Goal: Information Seeking & Learning: Learn about a topic

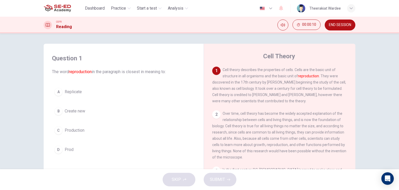
click at [381, 55] on div "Question 1 The word reproduction in the paragraph is closest in meaning to: A R…" at bounding box center [199, 101] width 399 height 136
click at [69, 115] on button "B Create new" at bounding box center [123, 110] width 143 height 13
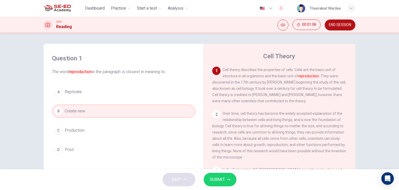
click at [216, 177] on span "SUBMIT" at bounding box center [217, 179] width 15 height 7
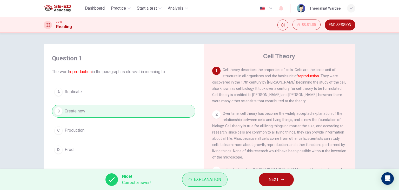
click at [192, 177] on button "Explanation" at bounding box center [204, 179] width 45 height 14
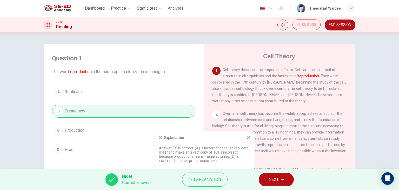
click at [286, 179] on button "NEXT" at bounding box center [276, 180] width 35 height 14
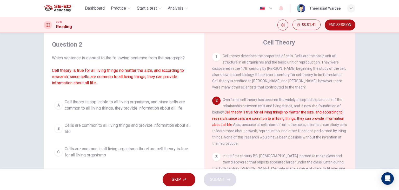
scroll to position [26, 0]
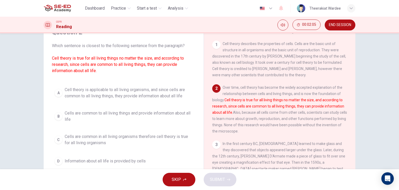
click at [128, 97] on span "Cell theory is applicable to all living organisms, and since cells are common t…" at bounding box center [129, 93] width 128 height 12
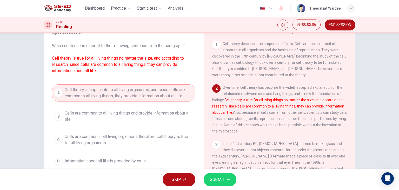
click at [226, 180] on button "SUBMIT" at bounding box center [220, 180] width 33 height 14
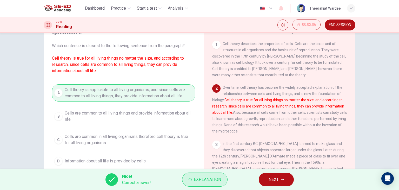
click at [196, 178] on span "Explanation" at bounding box center [207, 179] width 27 height 7
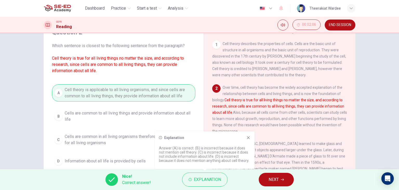
click at [250, 138] on icon at bounding box center [248, 137] width 4 height 4
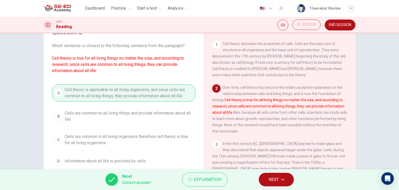
click at [279, 178] on span "NEXT" at bounding box center [274, 179] width 10 height 7
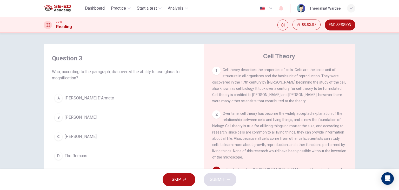
scroll to position [86, 0]
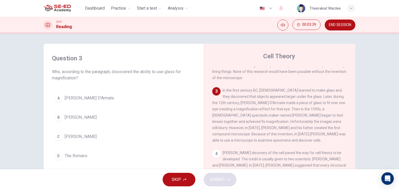
click at [84, 96] on span "[PERSON_NAME] D'Armate" at bounding box center [89, 98] width 49 height 6
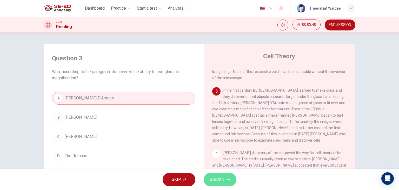
click at [223, 179] on span "SUBMIT" at bounding box center [217, 179] width 15 height 7
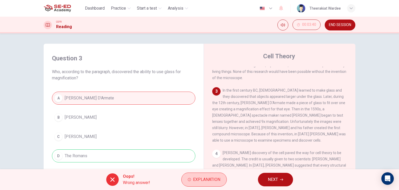
click at [211, 176] on span "Explanation" at bounding box center [206, 179] width 27 height 7
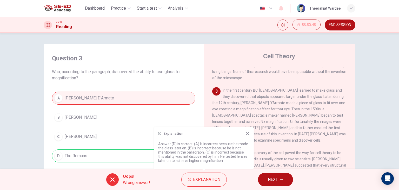
click at [248, 133] on icon at bounding box center [247, 133] width 3 height 3
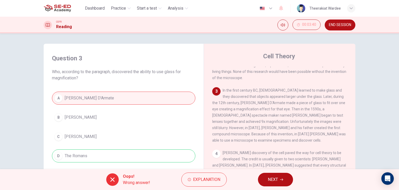
drag, startPoint x: 221, startPoint y: 86, endPoint x: 259, endPoint y: 128, distance: 56.4
click at [251, 127] on div "3 In the first century BC, [DEMOGRAPHIC_DATA] learned to make glass and they di…" at bounding box center [279, 115] width 135 height 56
click at [282, 181] on button "NEXT" at bounding box center [275, 180] width 35 height 14
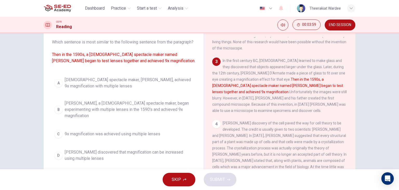
scroll to position [31, 0]
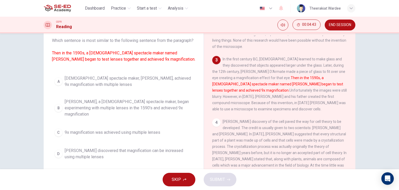
click at [129, 109] on span "[PERSON_NAME], a [DEMOGRAPHIC_DATA] spectacle maker, began experimenting with m…" at bounding box center [129, 107] width 128 height 19
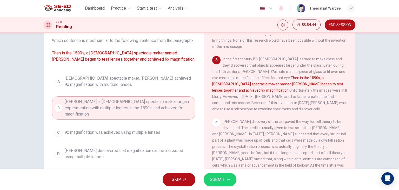
click at [220, 178] on span "SUBMIT" at bounding box center [217, 179] width 15 height 7
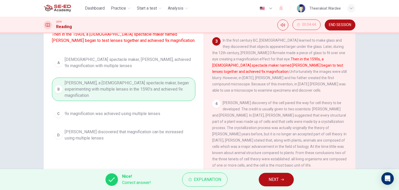
scroll to position [66, 0]
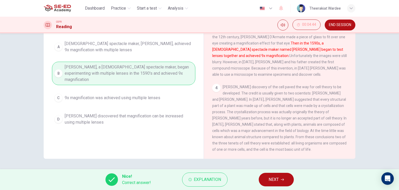
click at [277, 177] on span "NEXT" at bounding box center [274, 179] width 10 height 7
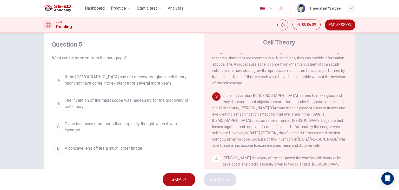
scroll to position [34, 0]
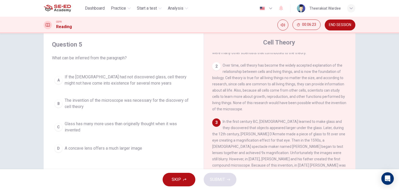
click at [123, 102] on span "The invention of the microscope was necessary for the discovery of cell theory" at bounding box center [129, 103] width 128 height 12
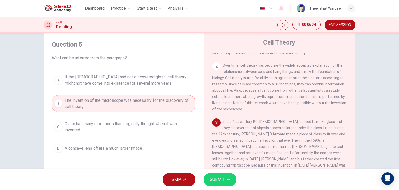
click at [229, 180] on icon "button" at bounding box center [228, 179] width 3 height 3
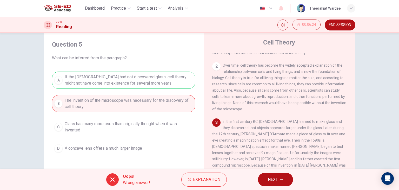
scroll to position [60, 0]
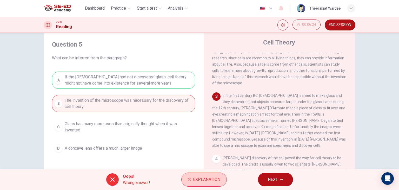
click at [202, 181] on span "Explanation" at bounding box center [206, 179] width 27 height 7
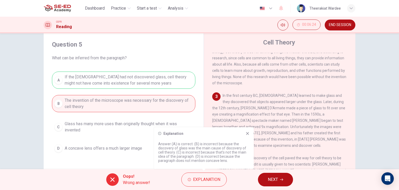
click at [249, 134] on icon at bounding box center [248, 133] width 4 height 4
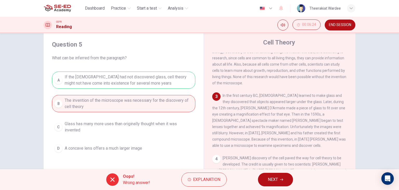
click at [274, 179] on span "NEXT" at bounding box center [273, 179] width 10 height 7
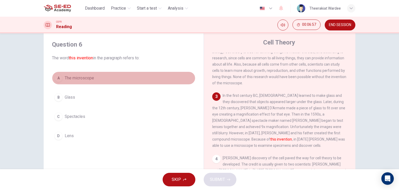
click at [75, 79] on span "The microscope" at bounding box center [79, 78] width 29 height 6
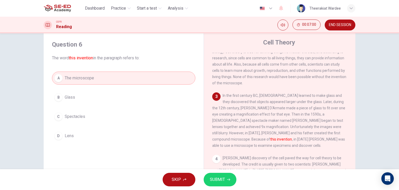
click at [213, 179] on span "SUBMIT" at bounding box center [217, 179] width 15 height 7
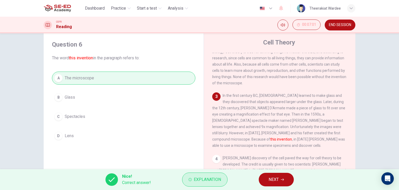
click at [205, 175] on button "Explanation" at bounding box center [204, 179] width 45 height 14
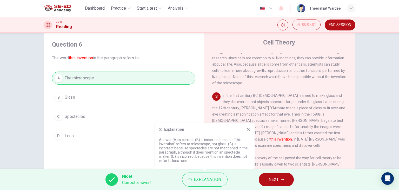
click at [249, 130] on icon at bounding box center [248, 129] width 3 height 3
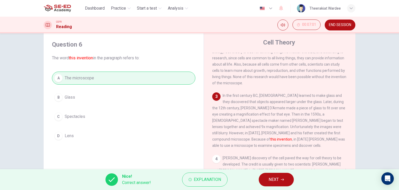
click at [271, 180] on span "NEXT" at bounding box center [274, 179] width 10 height 7
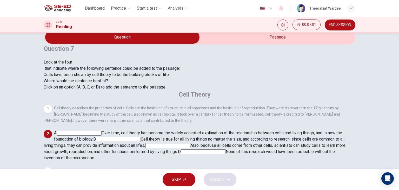
scroll to position [45, 0]
click at [190, 143] on input at bounding box center [168, 145] width 45 height 5
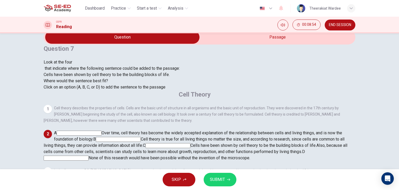
click at [225, 181] on button "SUBMIT" at bounding box center [220, 180] width 33 height 14
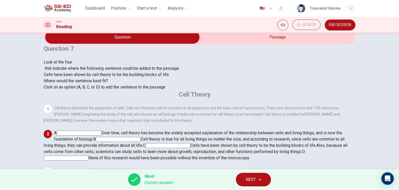
click at [249, 177] on span "NEXT" at bounding box center [251, 179] width 10 height 7
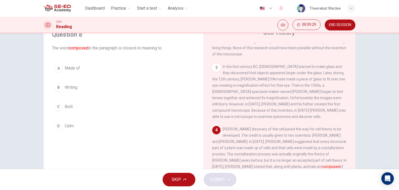
scroll to position [40, 0]
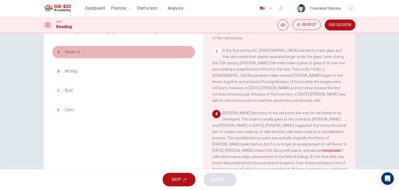
click at [79, 55] on button "A Made of" at bounding box center [123, 51] width 143 height 13
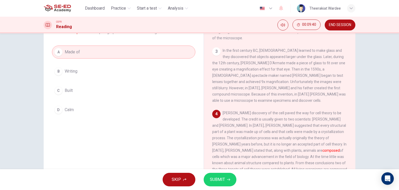
click at [222, 178] on span "SUBMIT" at bounding box center [217, 179] width 15 height 7
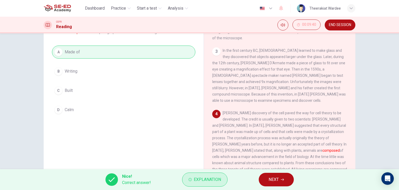
click at [216, 177] on span "Explanation" at bounding box center [207, 179] width 27 height 7
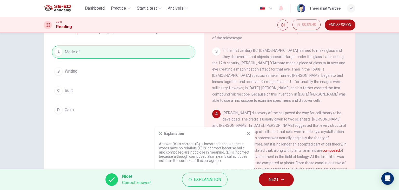
click at [248, 133] on icon at bounding box center [248, 133] width 3 height 3
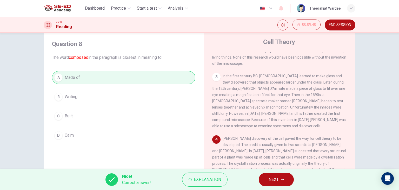
scroll to position [14, 0]
click at [267, 179] on button "NEXT" at bounding box center [276, 180] width 35 height 14
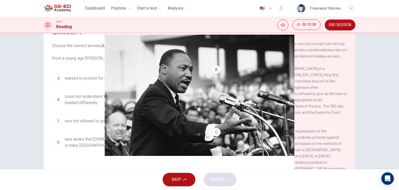
scroll to position [71, 0]
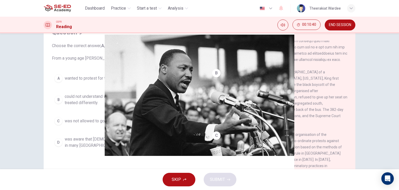
drag, startPoint x: 284, startPoint y: 101, endPoint x: 315, endPoint y: 102, distance: 31.2
click at [315, 62] on span at bounding box center [279, 22] width 135 height 79
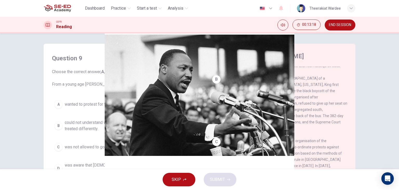
scroll to position [117, 0]
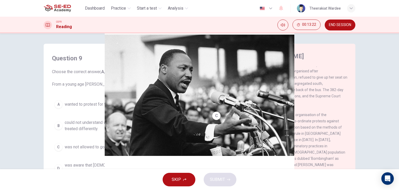
click at [77, 125] on span "could not understand why [DEMOGRAPHIC_DATA] people were treated differently." at bounding box center [129, 125] width 128 height 12
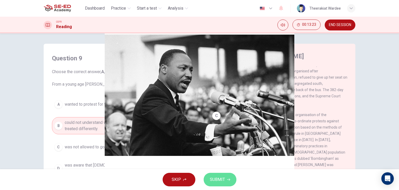
click at [220, 180] on span "SUBMIT" at bounding box center [217, 179] width 15 height 7
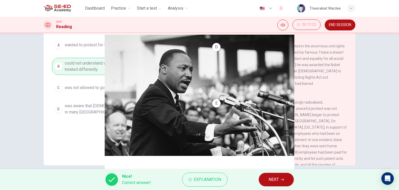
scroll to position [66, 0]
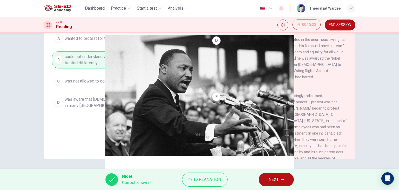
click at [271, 178] on span "NEXT" at bounding box center [274, 179] width 10 height 7
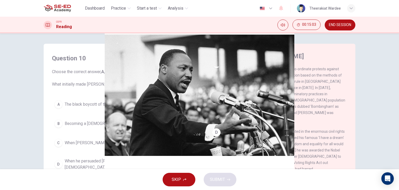
scroll to position [26, 0]
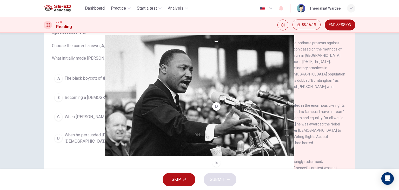
click at [126, 78] on span "The black boycott of the [PERSON_NAME] bus system" at bounding box center [115, 78] width 100 height 6
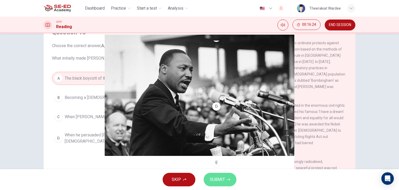
click at [222, 180] on span "SUBMIT" at bounding box center [217, 179] width 15 height 7
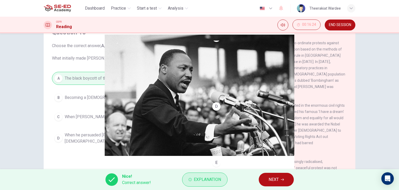
click at [214, 179] on span "Explanation" at bounding box center [207, 179] width 27 height 7
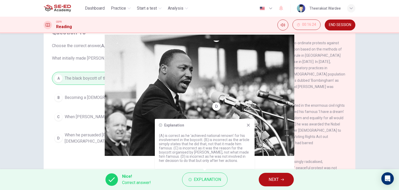
click at [247, 126] on icon at bounding box center [248, 124] width 3 height 3
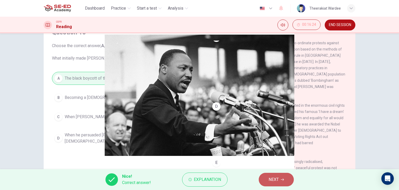
click at [272, 177] on span "NEXT" at bounding box center [274, 179] width 10 height 7
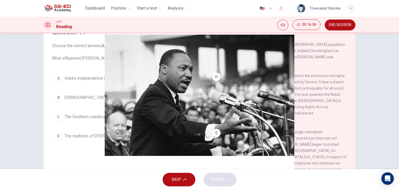
scroll to position [221, 0]
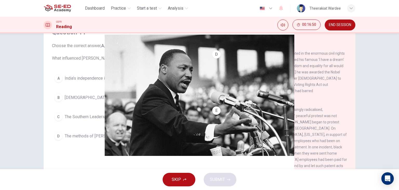
drag, startPoint x: 242, startPoint y: 80, endPoint x: 259, endPoint y: 80, distance: 17.2
click at [259, 43] on span "In [DATE] [PERSON_NAME] was active in the organisation of the [DEMOGRAPHIC_DATA…" at bounding box center [278, 13] width 133 height 60
click at [93, 139] on button "D The methods of [PERSON_NAME]" at bounding box center [123, 135] width 143 height 13
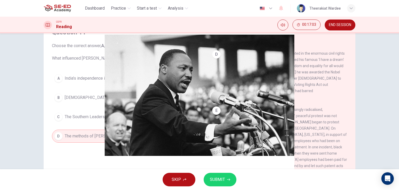
click at [225, 179] on button "SUBMIT" at bounding box center [220, 180] width 33 height 14
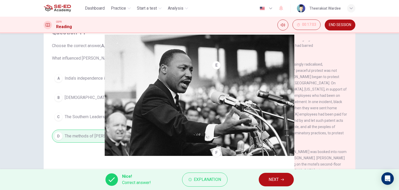
scroll to position [299, 0]
click at [275, 181] on span "NEXT" at bounding box center [274, 179] width 10 height 7
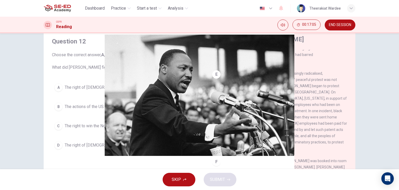
scroll to position [26, 0]
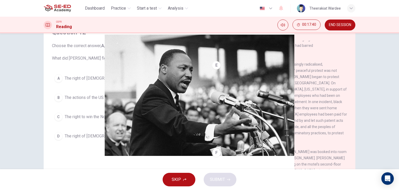
click at [107, 81] on button "A The right of [DEMOGRAPHIC_DATA] people to vote" at bounding box center [123, 78] width 143 height 13
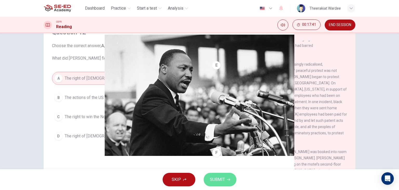
click at [223, 183] on button "SUBMIT" at bounding box center [220, 180] width 33 height 14
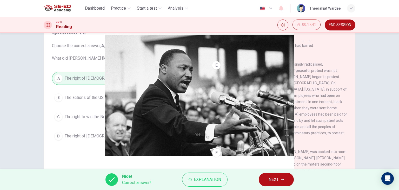
click at [268, 179] on button "NEXT" at bounding box center [276, 180] width 35 height 14
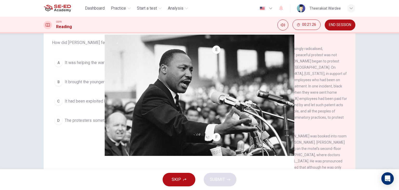
scroll to position [14, 0]
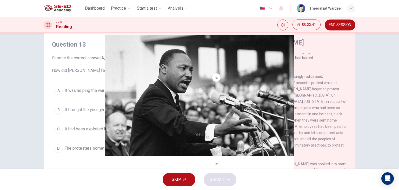
click at [91, 109] on span "It brought the younger generation together" at bounding box center [103, 110] width 76 height 6
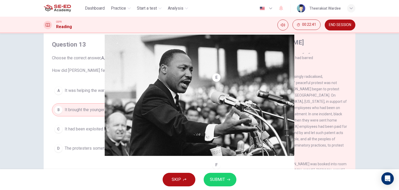
click at [216, 176] on span "SUBMIT" at bounding box center [217, 179] width 15 height 7
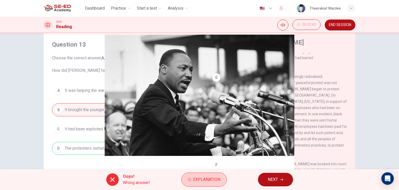
click at [201, 181] on span "Explanation" at bounding box center [206, 179] width 27 height 7
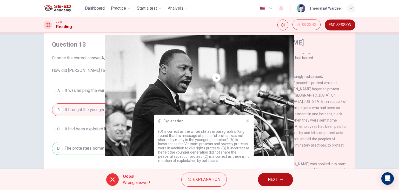
click at [184, 131] on p "(D) is correct as the writer states in paragraph E ‘King found that his message…" at bounding box center [203, 145] width 91 height 33
click at [248, 123] on icon at bounding box center [248, 121] width 4 height 4
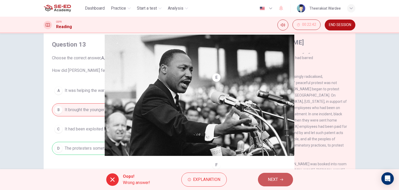
click at [279, 178] on button "NEXT" at bounding box center [275, 180] width 35 height 14
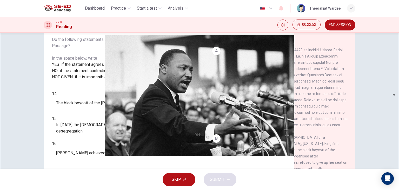
scroll to position [40, 0]
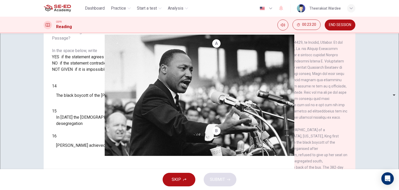
click at [85, 120] on body "This site uses cookies, as explained in our Privacy Policy . If you agree to th…" at bounding box center [199, 95] width 399 height 190
click at [84, 189] on li "YES" at bounding box center [199, 193] width 399 height 6
type input "YES"
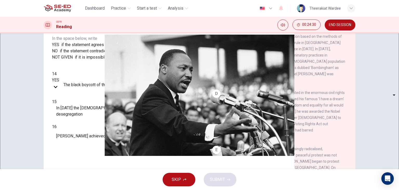
scroll to position [182, 0]
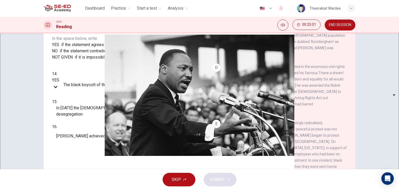
click at [89, 120] on body "This site uses cookies, as explained in our Privacy Policy . If you agree to th…" at bounding box center [199, 95] width 399 height 190
type input "NO"
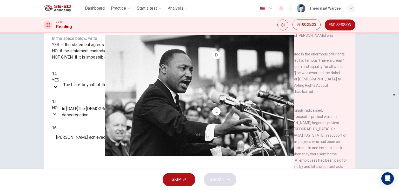
scroll to position [139, 0]
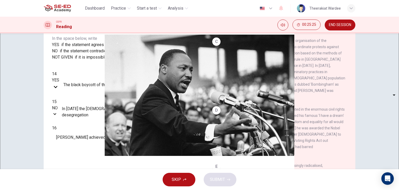
click at [88, 137] on body "This site uses cookies, as explained in our Privacy Policy . If you agree to th…" at bounding box center [199, 95] width 399 height 190
type input "NOT GIVEN"
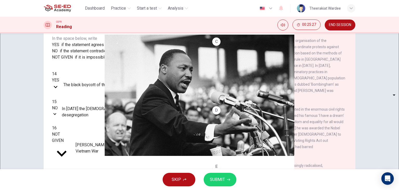
click at [211, 178] on span "SUBMIT" at bounding box center [217, 179] width 15 height 7
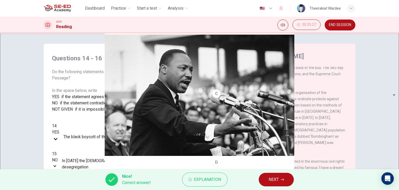
scroll to position [52, 0]
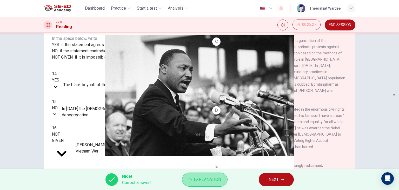
click at [217, 176] on span "Explanation" at bounding box center [207, 179] width 27 height 7
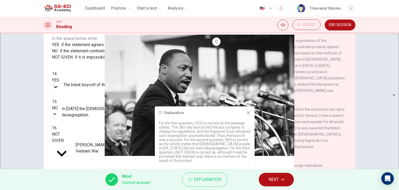
click at [248, 111] on icon at bounding box center [248, 112] width 4 height 4
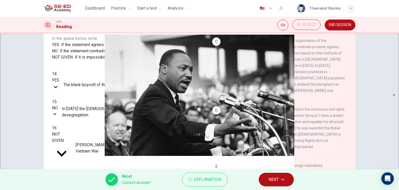
click at [272, 180] on span "NEXT" at bounding box center [274, 179] width 10 height 7
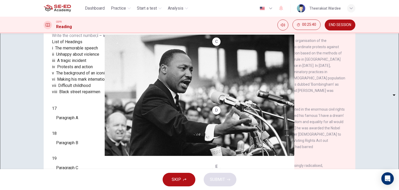
scroll to position [66, 0]
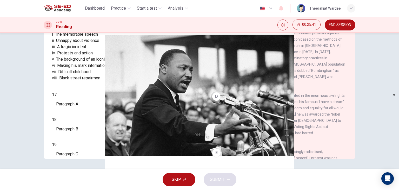
click at [85, 155] on body "This site uses cookies, as explained in our Privacy Policy . If you agree to th…" at bounding box center [199, 95] width 399 height 190
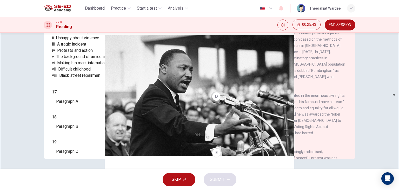
click at [198, 189] on div at bounding box center [199, 190] width 399 height 0
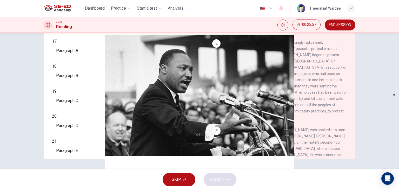
scroll to position [91, 0]
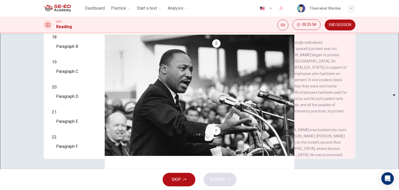
click at [69, 113] on body "This site uses cookies, as explained in our Privacy Policy . If you agree to th…" at bounding box center [199, 95] width 399 height 190
click at [69, 189] on li "i" at bounding box center [199, 193] width 399 height 6
type input "i"
click at [193, 76] on div "Questions 17 - 22 The Reading Passage has 6 paragraphs. Choose the correct head…" at bounding box center [124, 25] width 152 height 266
click at [77, 129] on body "This site uses cookies, as explained in our Privacy Policy . If you agree to th…" at bounding box center [199, 95] width 399 height 190
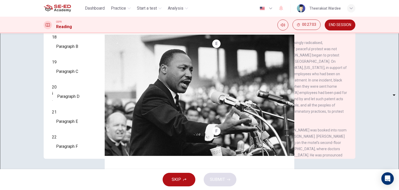
click at [173, 96] on div "17 ​ ​ Paragraph A 18 ​ ​ Paragraph B 19 ​ ​ Paragraph C 20 i i ​ Paragraph D 2…" at bounding box center [123, 80] width 143 height 143
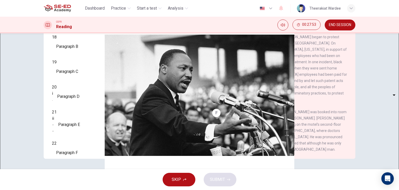
click at [79, 131] on body "This site uses cookies, as explained in our Privacy Policy . If you agree to th…" at bounding box center [199, 95] width 399 height 190
type input "viii"
click at [144, 78] on div "19 ​ ​ Paragraph C" at bounding box center [123, 68] width 143 height 19
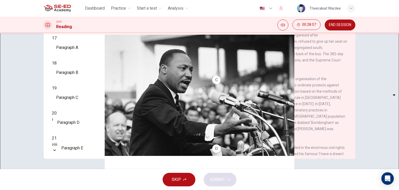
scroll to position [113, 0]
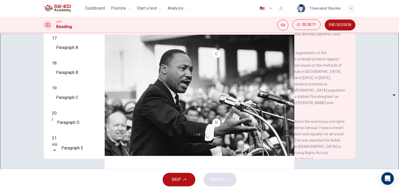
click at [88, 98] on body "This site uses cookies, as explained in our Privacy Policy . If you agree to th…" at bounding box center [199, 95] width 399 height 190
type input "vii"
click at [157, 54] on div "17 vii vii ​ Paragraph A" at bounding box center [123, 44] width 143 height 19
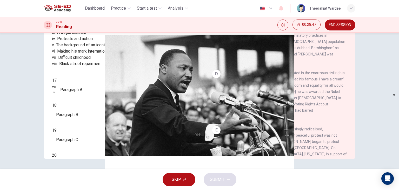
scroll to position [26, 0]
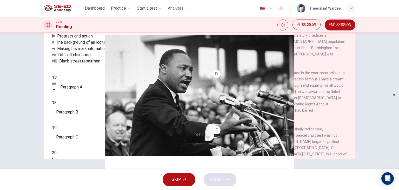
click at [74, 151] on body "This site uses cookies, as explained in our Privacy Policy . If you agree to th…" at bounding box center [199, 95] width 399 height 190
type input "v"
click at [158, 64] on div "List of Headings i The memorable speech ii Unhappy about violence iii A tragic …" at bounding box center [123, 36] width 143 height 56
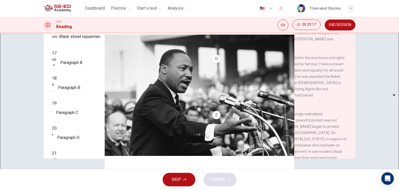
scroll to position [52, 0]
click at [76, 137] on body "This site uses cookies, as explained in our Privacy Policy . If you agree to th…" at bounding box center [199, 95] width 399 height 190
type input "iv"
click at [155, 115] on div "17 vii vii ​ Paragraph A 18 v v ​ Paragraph B 19 iv iv ​ Paragraph C 20 i i ​ P…" at bounding box center [123, 121] width 143 height 144
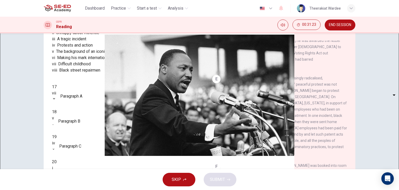
scroll to position [279, 0]
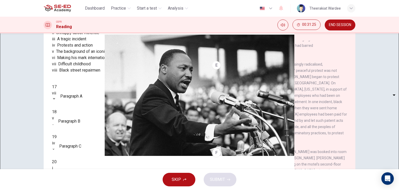
drag, startPoint x: 194, startPoint y: 85, endPoint x: 194, endPoint y: 98, distance: 13.5
click at [194, 98] on div "Questions 17 - 22 The Reading Passage has 6 paragraphs. Choose the correct head…" at bounding box center [124, 99] width 152 height 267
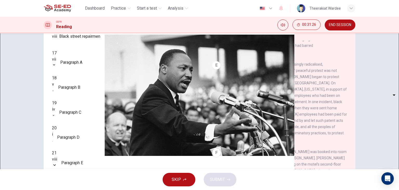
scroll to position [91, 0]
drag, startPoint x: 198, startPoint y: 103, endPoint x: 196, endPoint y: 100, distance: 3.8
click at [196, 100] on div "Questions 17 - 22 The Reading Passage has 6 paragraphs. Choose the correct head…" at bounding box center [200, 108] width 312 height 181
click at [196, 99] on div "Questions 17 - 22 The Reading Passage has 6 paragraphs. Choose the correct head…" at bounding box center [124, 110] width 152 height 175
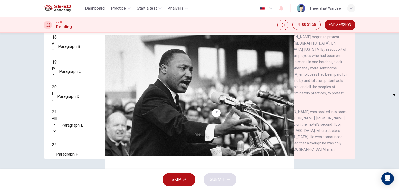
click at [72, 128] on body "This site uses cookies, as explained in our Privacy Policy . If you agree to th…" at bounding box center [199, 95] width 399 height 190
type input "ii"
click at [151, 78] on div "19 iv iv ​ Paragraph C" at bounding box center [123, 68] width 143 height 19
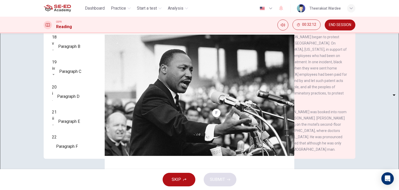
drag, startPoint x: 233, startPoint y: 124, endPoint x: 274, endPoint y: 121, distance: 41.7
click at [274, 121] on span "On his trip to [GEOGRAPHIC_DATA], [PERSON_NAME] was booked into room 306 at the…" at bounding box center [279, 131] width 134 height 42
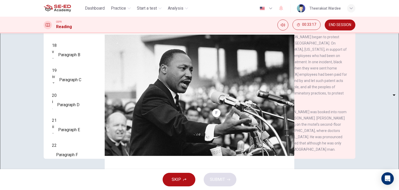
scroll to position [91, 0]
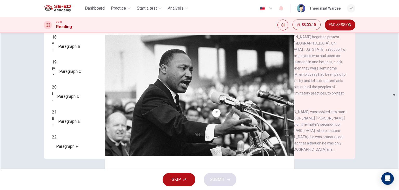
click at [79, 147] on body "This site uses cookies, as explained in our Privacy Policy . If you agree to th…" at bounding box center [199, 95] width 399 height 190
type input "vi"
click at [219, 180] on span "SUBMIT" at bounding box center [217, 179] width 15 height 7
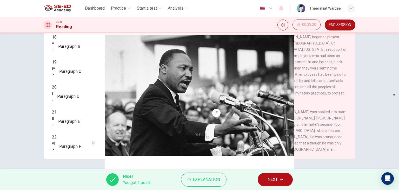
click at [55, 143] on div "vi" at bounding box center [53, 143] width 3 height 6
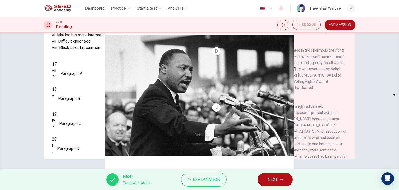
scroll to position [187, 0]
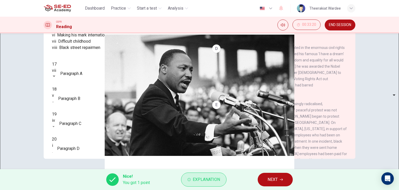
click at [206, 179] on span "Explanation" at bounding box center [206, 179] width 27 height 7
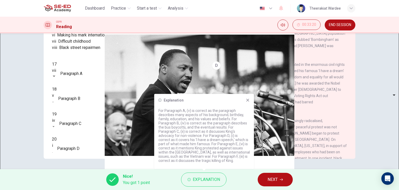
scroll to position [161, 0]
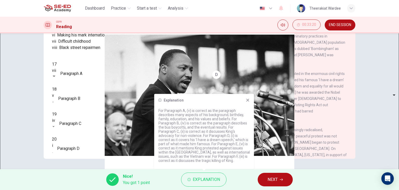
click at [317, 63] on span "In [DATE] [PERSON_NAME] was active in the organisation of the [DEMOGRAPHIC_DATA…" at bounding box center [278, 33] width 133 height 60
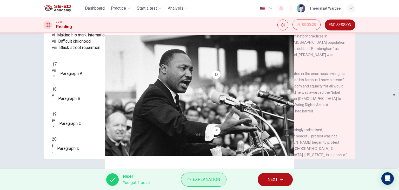
click at [200, 183] on button "Explanation" at bounding box center [203, 179] width 45 height 14
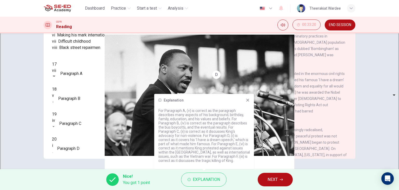
click at [296, 64] on div "C In [DATE] King was active in the organisation of the [DEMOGRAPHIC_DATA] (SCLC…" at bounding box center [279, 33] width 135 height 62
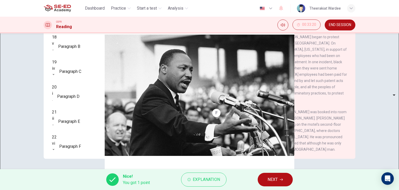
scroll to position [65, 0]
drag, startPoint x: 201, startPoint y: 177, endPoint x: 208, endPoint y: 175, distance: 7.4
click at [201, 177] on span "Explanation" at bounding box center [206, 179] width 27 height 7
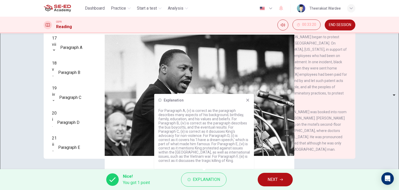
click at [290, 83] on div "CLICK TO ZOOM Click to Zoom A B Returning to the South to become [DEMOGRAPHIC_D…" at bounding box center [283, 80] width 142 height 158
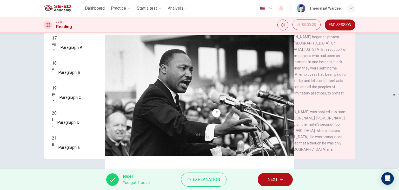
scroll to position [305, 0]
click at [204, 176] on span "Explanation" at bounding box center [206, 179] width 27 height 7
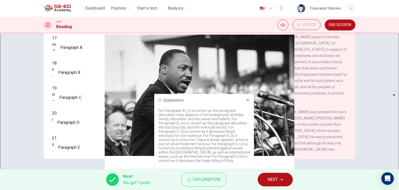
click at [247, 100] on icon at bounding box center [247, 99] width 3 height 3
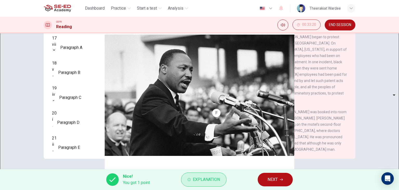
click at [209, 186] on button "Explanation" at bounding box center [203, 179] width 45 height 14
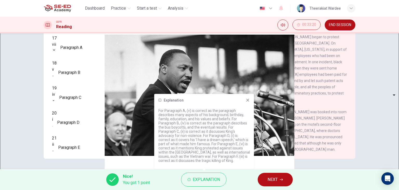
click at [248, 100] on icon at bounding box center [247, 99] width 3 height 3
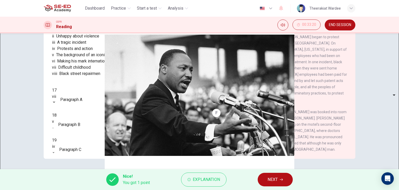
scroll to position [91, 0]
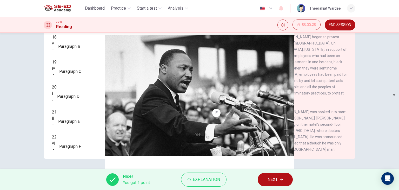
click at [279, 179] on button "NEXT" at bounding box center [275, 180] width 35 height 14
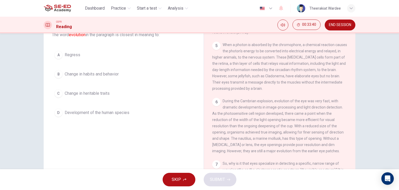
scroll to position [0, 0]
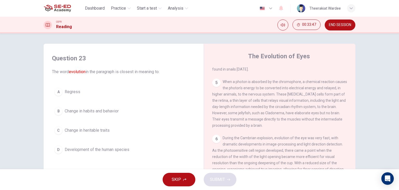
click at [176, 96] on button "A Regress" at bounding box center [123, 91] width 143 height 13
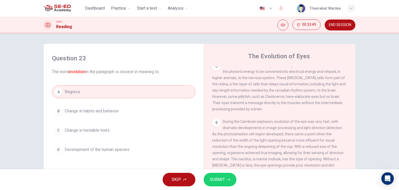
scroll to position [66, 0]
